Goal: Navigation & Orientation: Find specific page/section

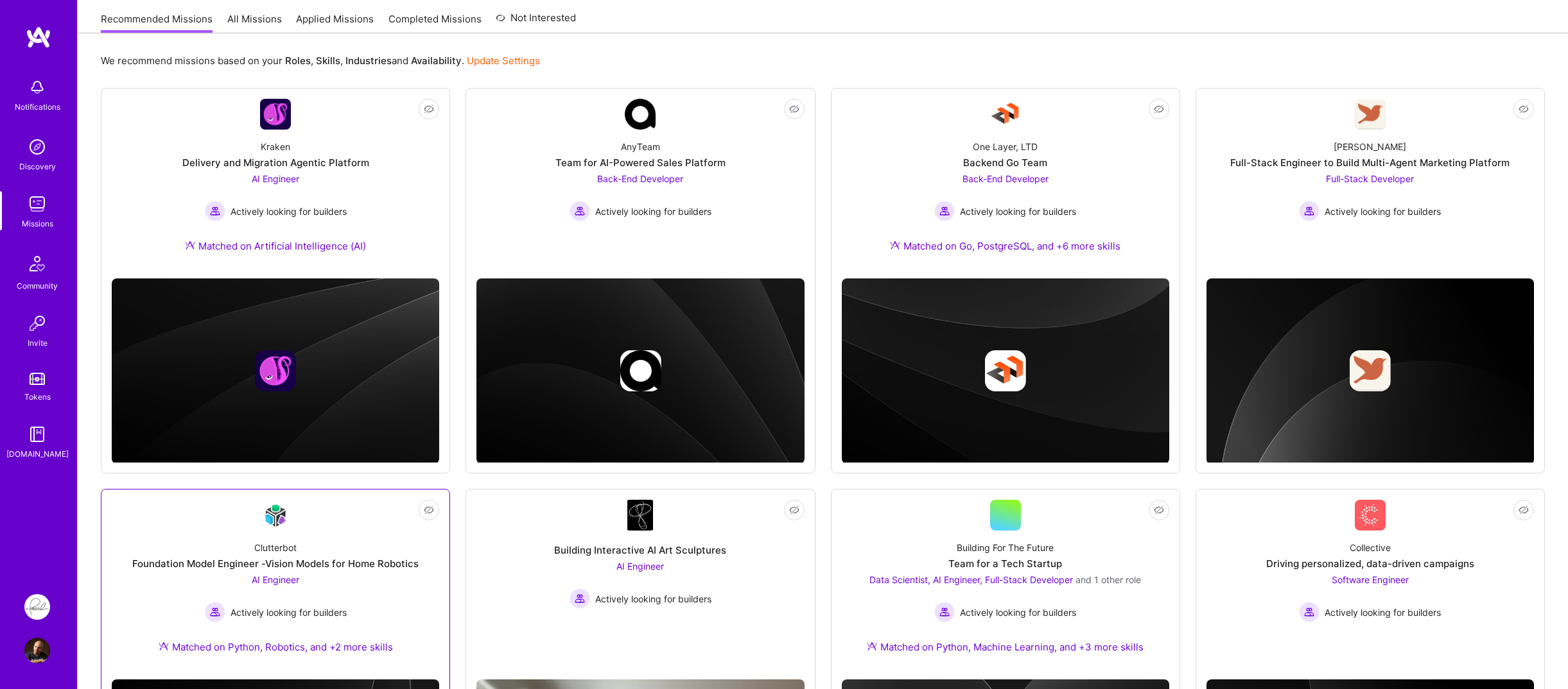
scroll to position [65, 0]
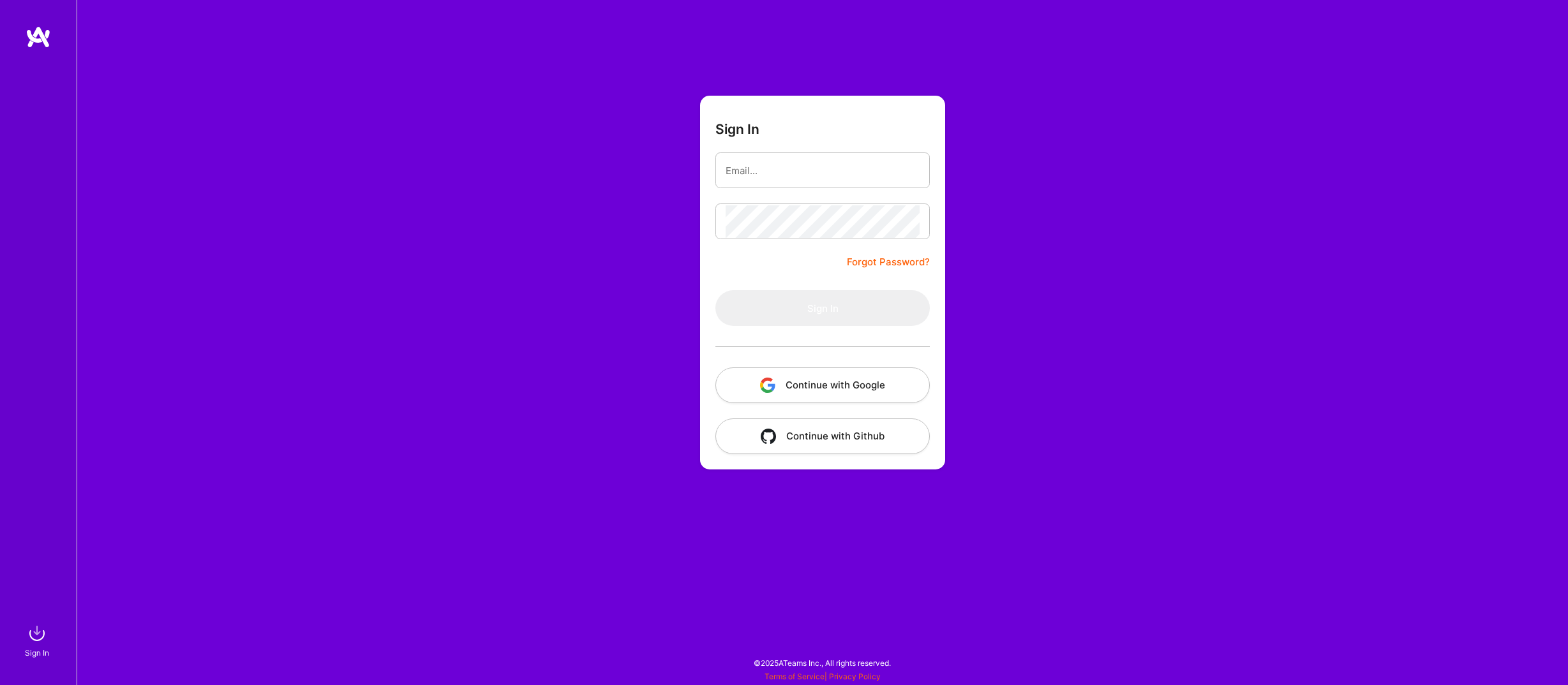
click at [740, 399] on button "Continue with Google" at bounding box center [822, 385] width 214 height 36
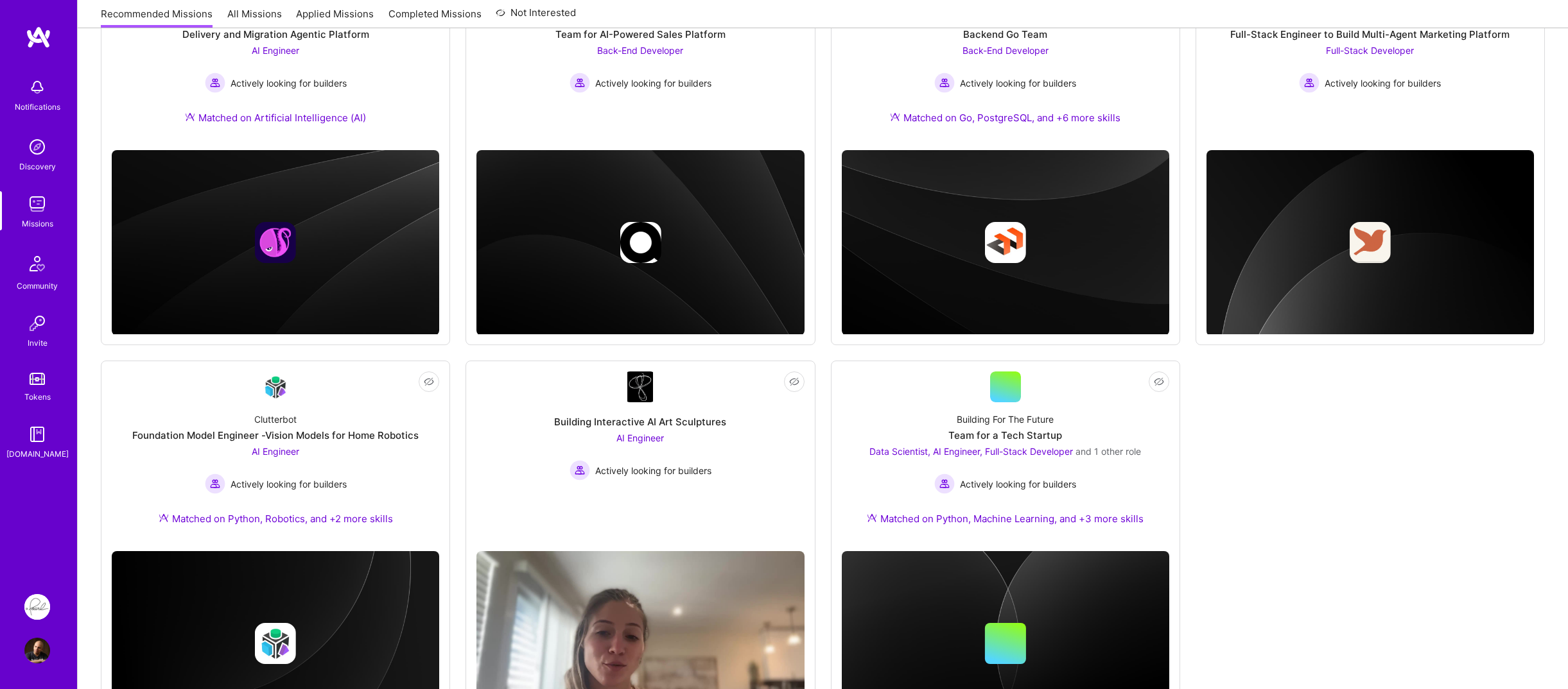
scroll to position [321, 0]
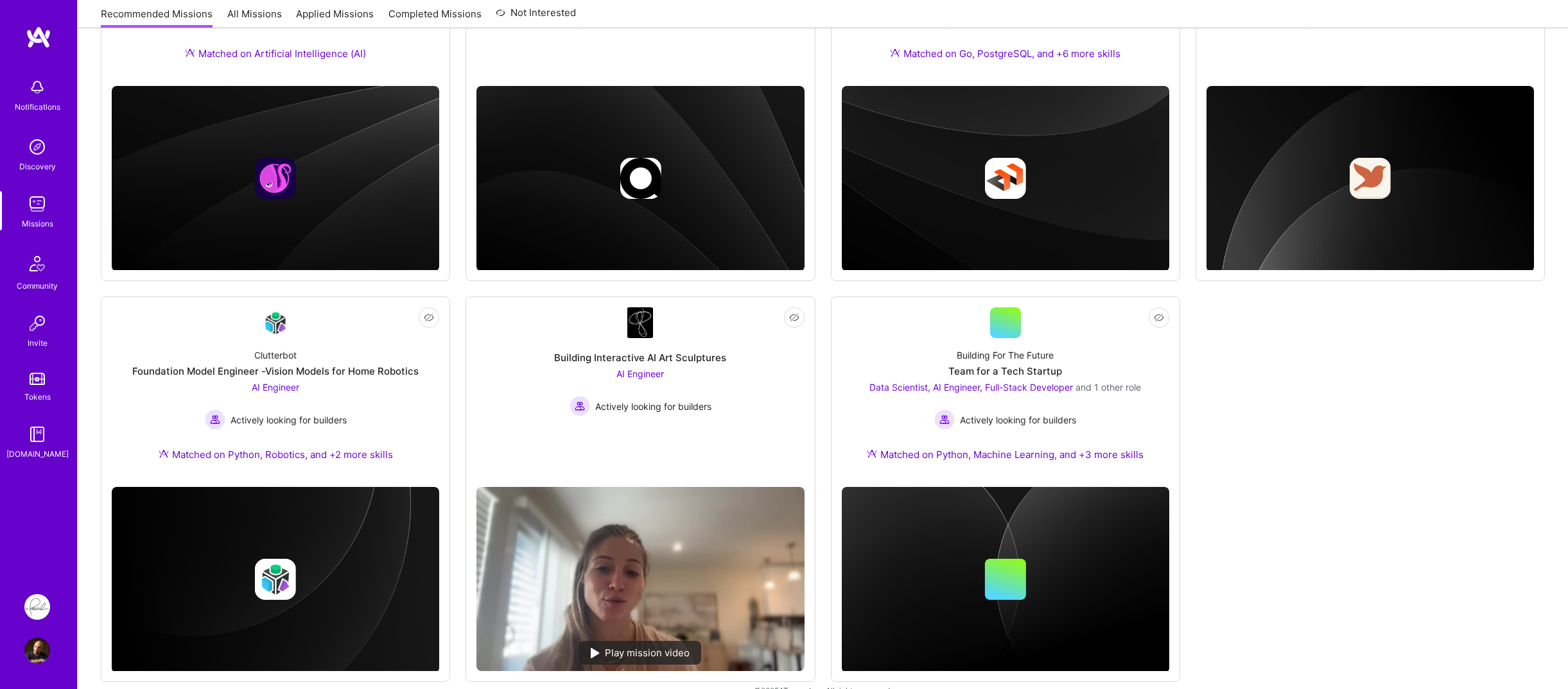
click at [454, 379] on div "Not Interested Kraken Delivery and Migration Agentic Platform AI Engineer Activ…" at bounding box center [823, 289] width 1444 height 787
click at [455, 378] on div "Not Interested Kraken Delivery and Migration Agentic Platform AI Engineer Activ…" at bounding box center [823, 289] width 1444 height 787
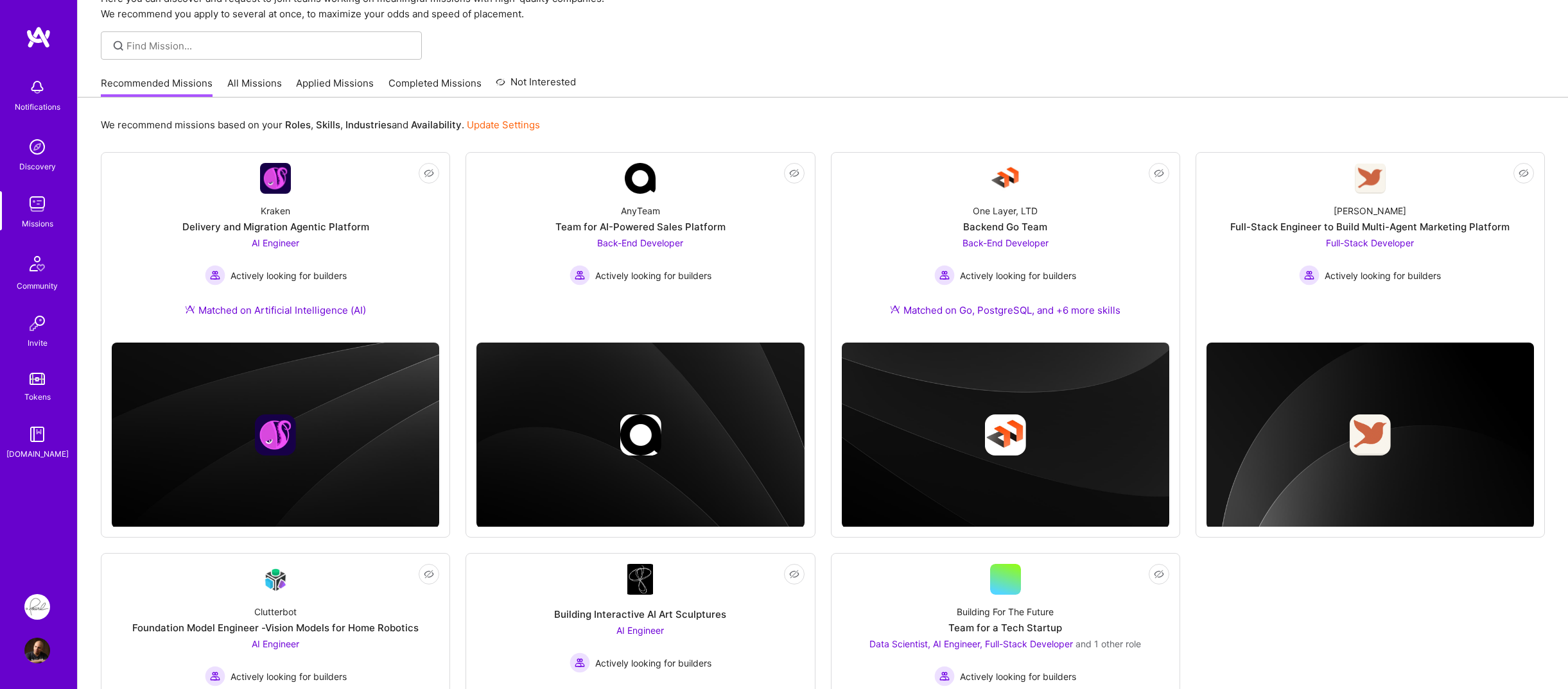
scroll to position [0, 0]
